Goal: Check status: Check status

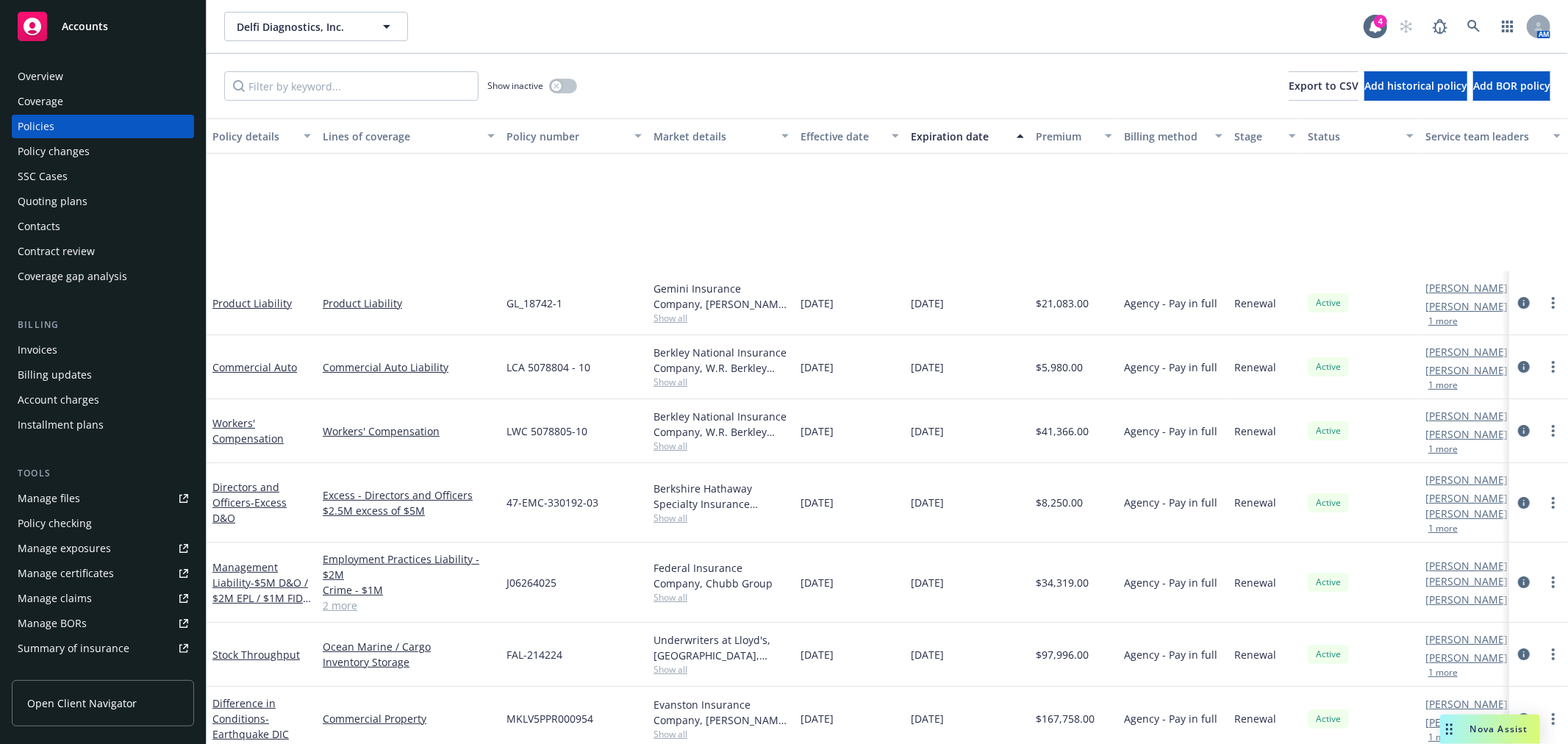
scroll to position [195, 0]
